Goal: Obtain resource: Download file/media

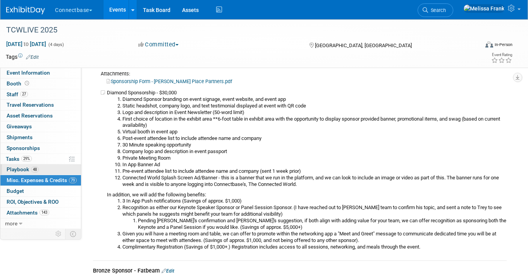
click at [44, 167] on link "48 Playbook 48" at bounding box center [40, 170] width 81 height 10
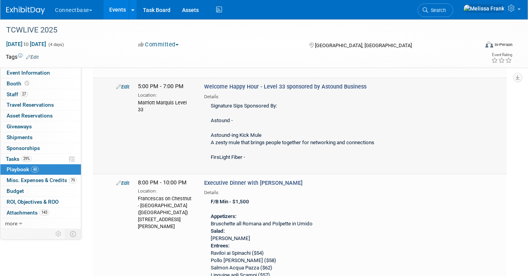
scroll to position [566, 0]
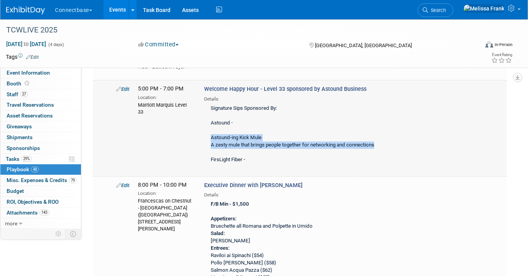
drag, startPoint x: 381, startPoint y: 145, endPoint x: 209, endPoint y: 139, distance: 171.7
click at [209, 139] on div "Signature Sips Sponsored By: Astound - Astound-ing Kick Mule A zesty mule that …" at bounding box center [297, 135] width 187 height 64
copy div "Astound-ing Kick Mule A zesty mule that brings people together for networking a…"
click at [239, 137] on div "Signature Sips Sponsored By: Astound - Astound-ing Kick Mule A zesty mule that …" at bounding box center [297, 135] width 187 height 64
drag, startPoint x: 378, startPoint y: 145, endPoint x: 210, endPoint y: 146, distance: 167.7
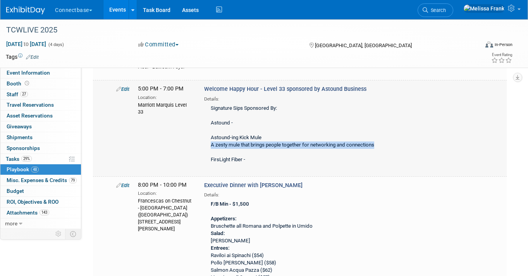
click at [210, 146] on div "Signature Sips Sponsored By: Astound - Astound-ing Kick Mule A zesty mule that …" at bounding box center [297, 135] width 187 height 64
copy div "A zesty mule that brings people together for networking and connections"
click at [248, 133] on div "Signature Sips Sponsored By: Astound - Astound-ing Kick Mule A zesty mule that …" at bounding box center [297, 135] width 187 height 64
drag, startPoint x: 267, startPoint y: 136, endPoint x: 209, endPoint y: 139, distance: 58.5
click at [209, 139] on div "Signature Sips Sponsored By: Astound - Astound-ing Kick Mule A zesty mule that …" at bounding box center [297, 135] width 187 height 64
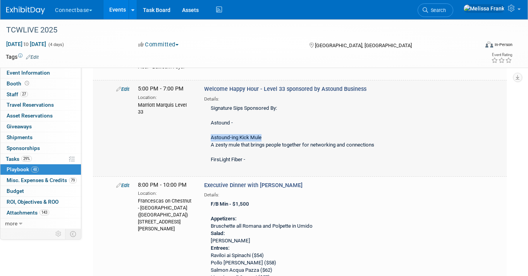
copy div "Astound-ing Kick Mule"
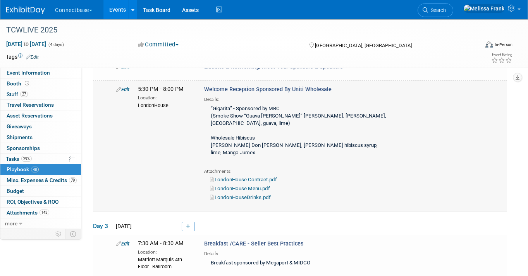
scroll to position [2572, 0]
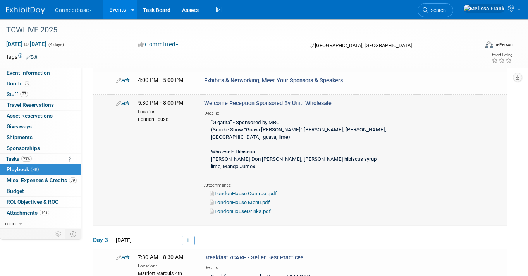
drag, startPoint x: 270, startPoint y: 109, endPoint x: 209, endPoint y: 96, distance: 62.2
click at [209, 117] on div "“Gigarita” - Sponsored by MBC (Smoke Show “Guava Margarita” Casamigos Mezcal, C…" at bounding box center [297, 149] width 187 height 64
copy div "“Gigarita” - Sponsored by MBC (Smoke Show “Guava Margarita” Casamigos Mezcal, C…"
click at [279, 139] on div "“Gigarita” - Sponsored by MBC (Smoke Show “Guava Margarita” Casamigos Mezcal, C…" at bounding box center [297, 149] width 187 height 64
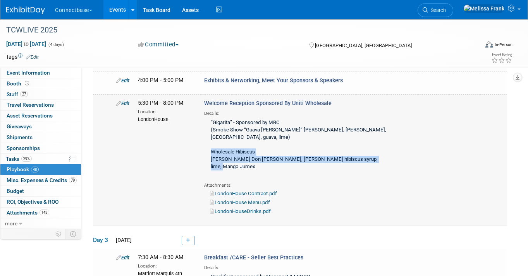
drag, startPoint x: 376, startPoint y: 130, endPoint x: 209, endPoint y: 127, distance: 166.5
click at [209, 127] on div "“Gigarita” - Sponsored by MBC (Smoke Show “Guava Margarita” Casamigos Mezcal, C…" at bounding box center [297, 149] width 187 height 64
copy div "Wholesale Hibiscus Margarita Don Julio Blanco, serrano hibiscus syrup, lime, Ma…"
click at [239, 209] on link "LondonHouseDrinks.pdf" at bounding box center [240, 212] width 61 height 6
